Goal: Task Accomplishment & Management: Use online tool/utility

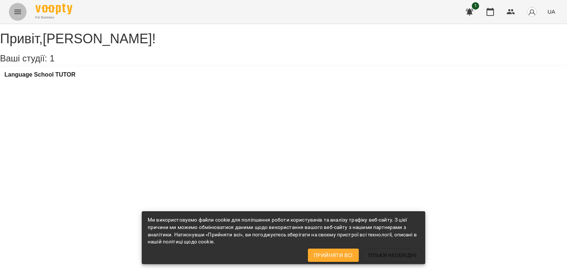
click at [16, 10] on icon "Menu" at bounding box center [17, 11] width 9 height 9
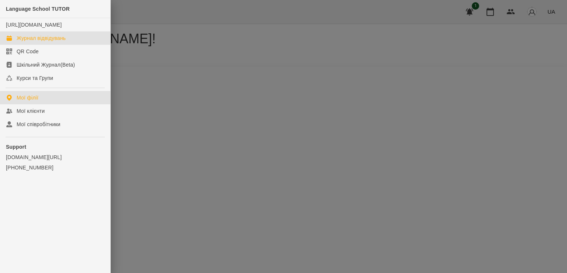
click at [26, 37] on div "Журнал відвідувань" at bounding box center [41, 37] width 49 height 7
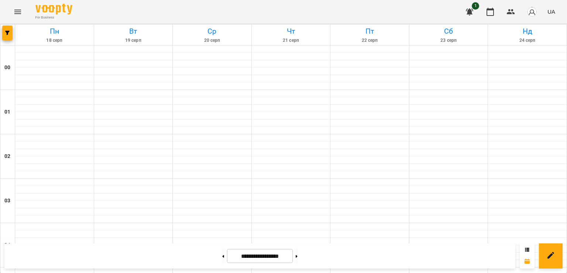
scroll to position [628, 0]
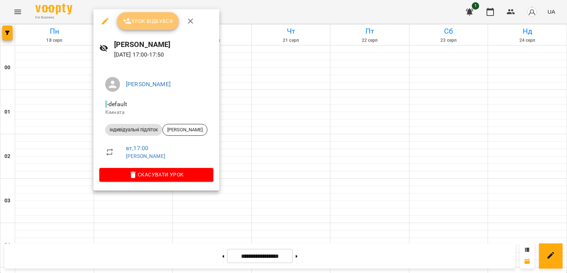
click at [137, 18] on span "Урок відбувся" at bounding box center [148, 21] width 50 height 9
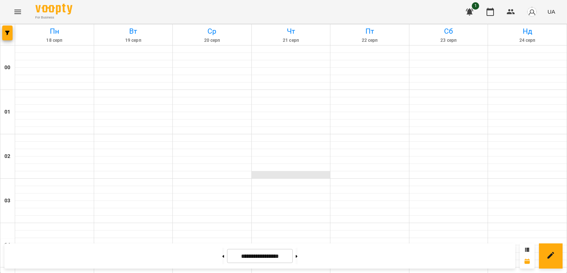
scroll to position [826, 0]
